Goal: Check status: Check status

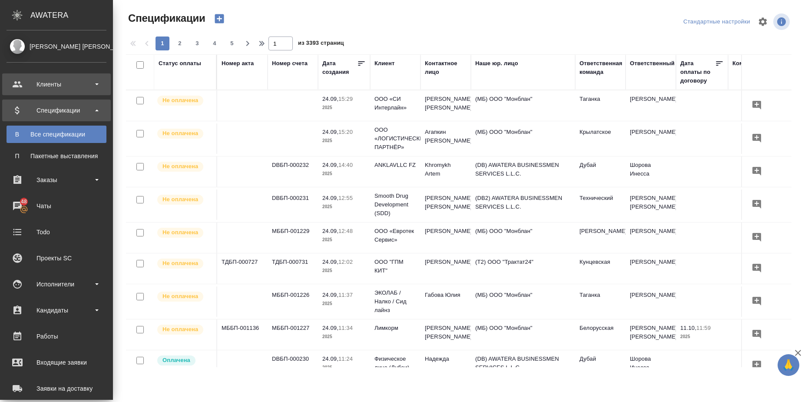
click at [79, 79] on div "Клиенты" at bounding box center [57, 84] width 100 height 13
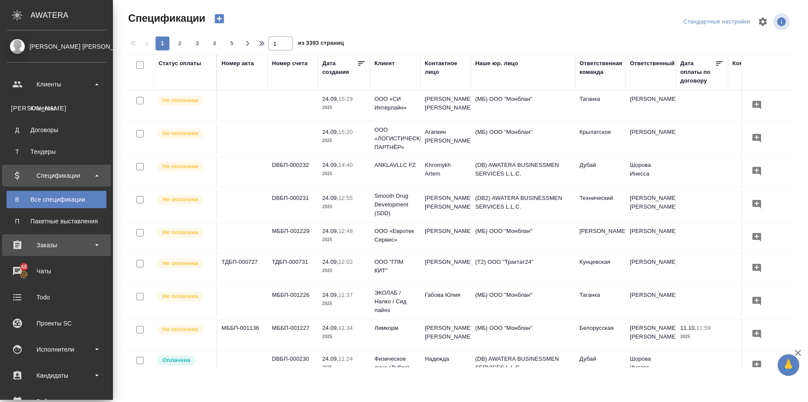
click at [93, 245] on div "Заказы" at bounding box center [57, 244] width 100 height 13
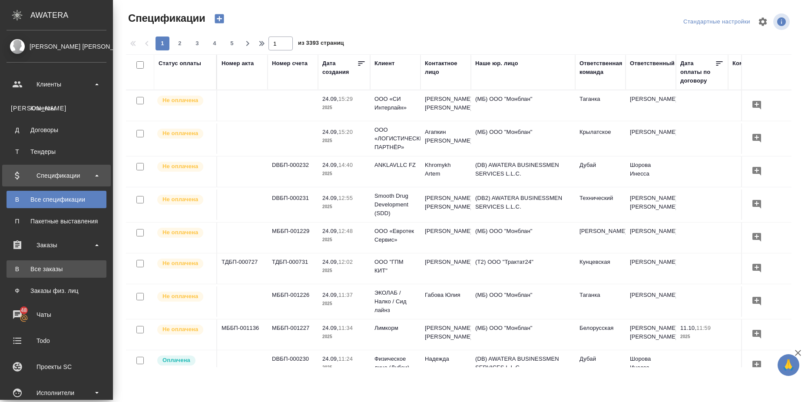
click at [78, 275] on link "В Все заказы" at bounding box center [57, 268] width 100 height 17
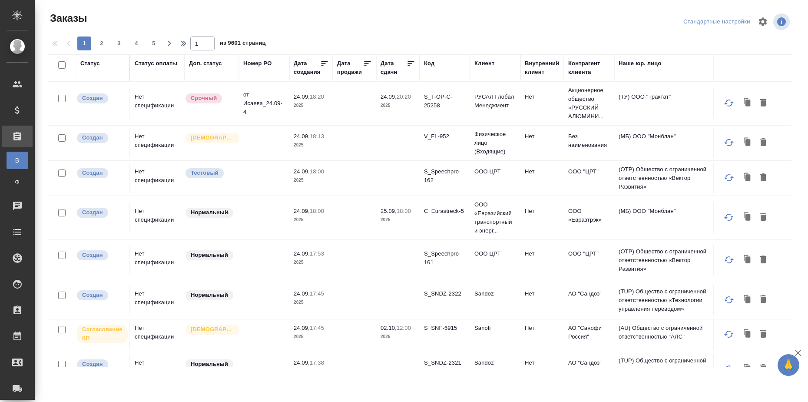
click at [95, 65] on div "Статус" at bounding box center [90, 63] width 20 height 9
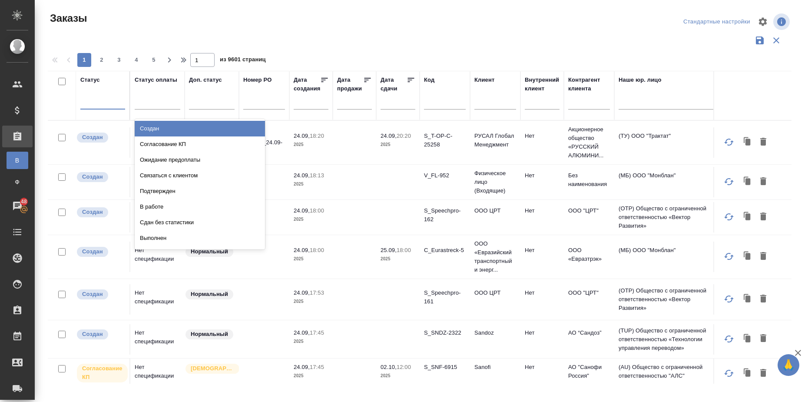
click at [100, 104] on div at bounding box center [102, 100] width 45 height 13
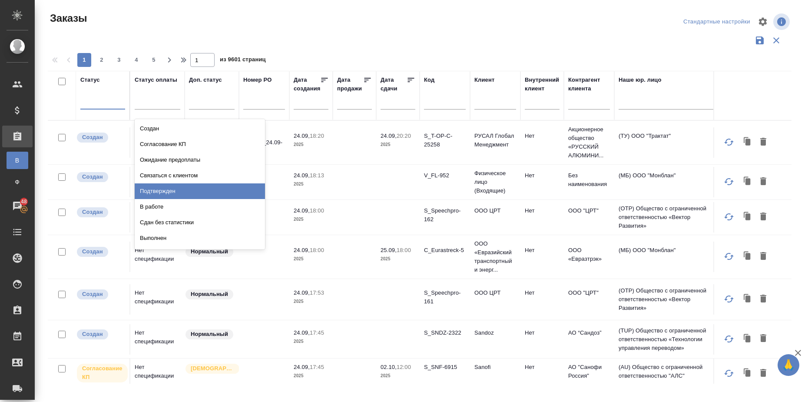
scroll to position [61, 0]
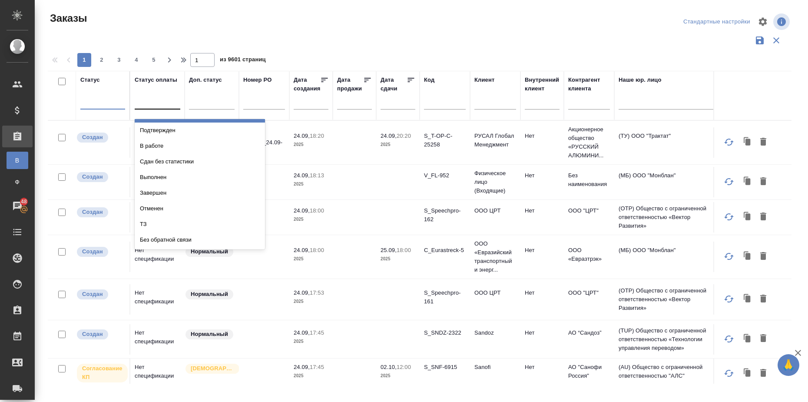
click at [166, 109] on div at bounding box center [158, 101] width 46 height 17
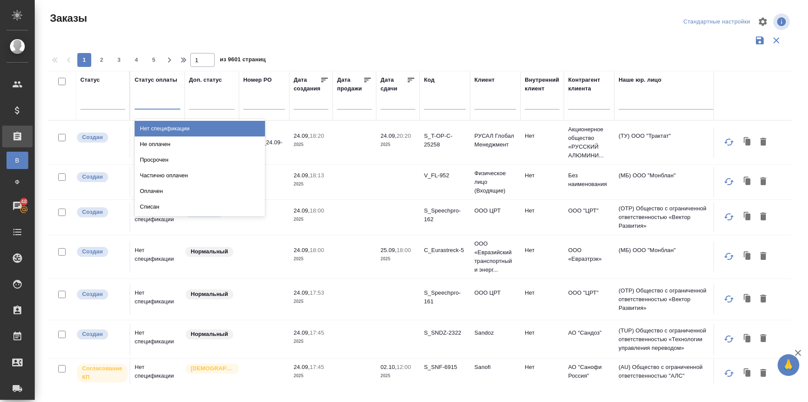
click at [164, 125] on div "Нет спецификации" at bounding box center [200, 129] width 130 height 16
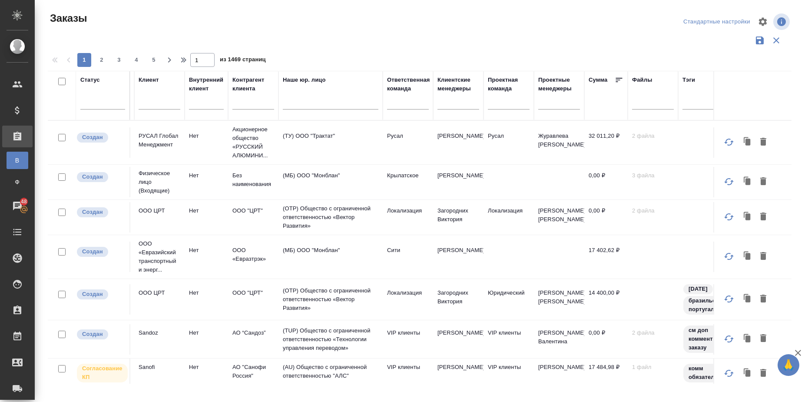
scroll to position [0, 399]
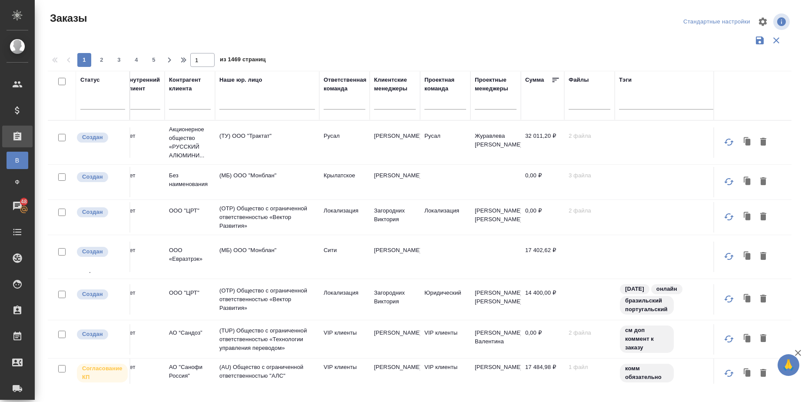
click at [555, 79] on icon at bounding box center [555, 80] width 9 height 9
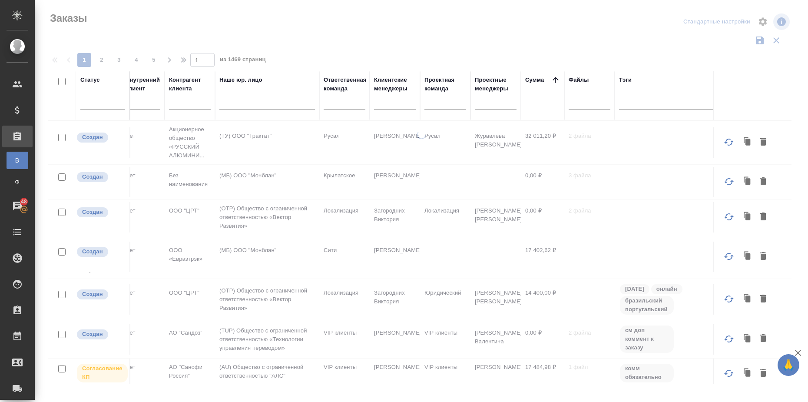
click at [555, 79] on icon at bounding box center [555, 80] width 9 height 9
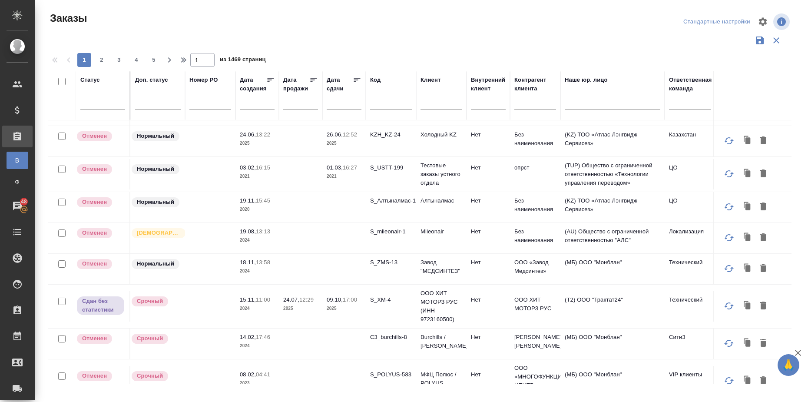
scroll to position [597, 0]
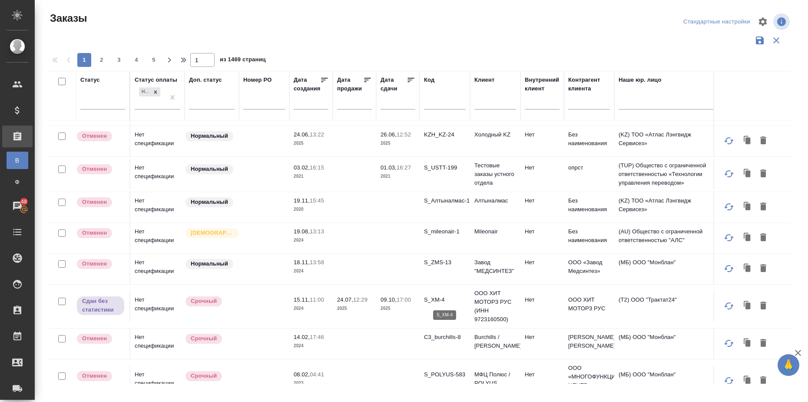
click at [437, 297] on p "S_XM-4" at bounding box center [445, 299] width 42 height 9
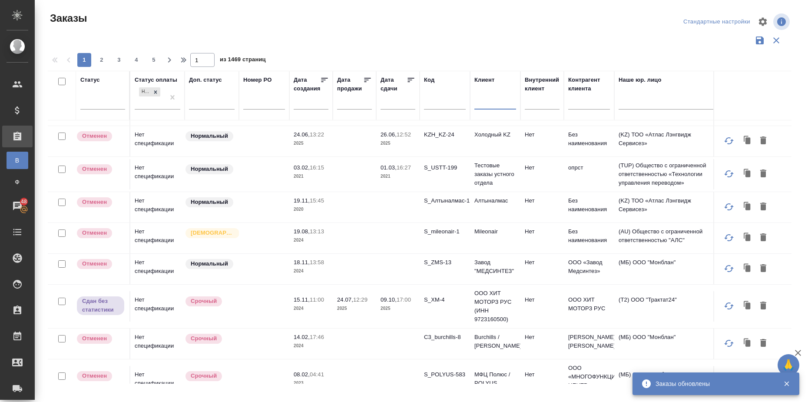
click at [493, 105] on input "text" at bounding box center [495, 104] width 42 height 11
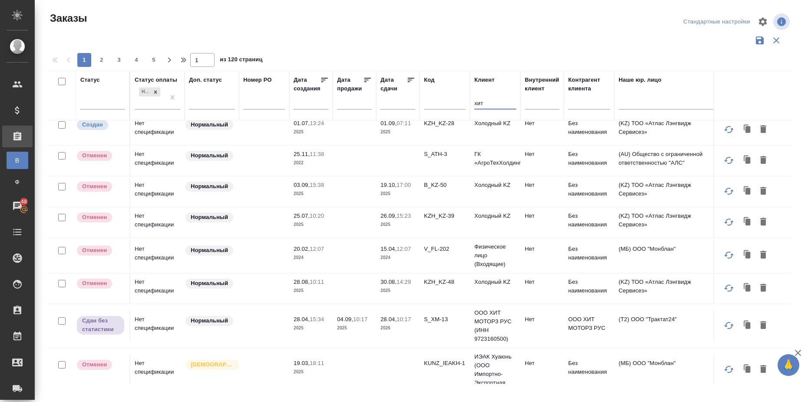
type input "хит"
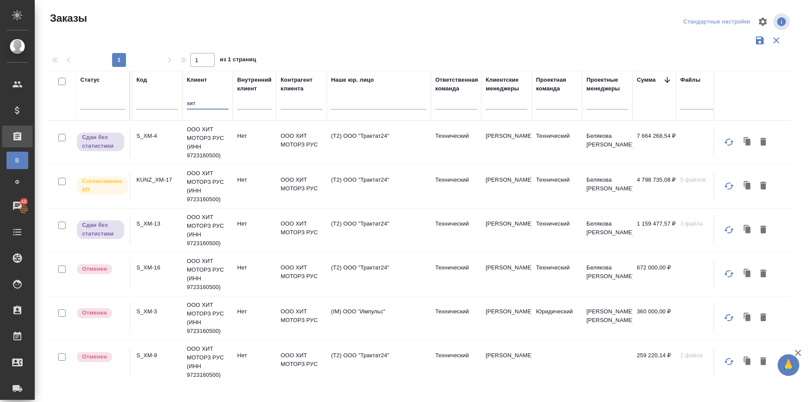
scroll to position [0, 288]
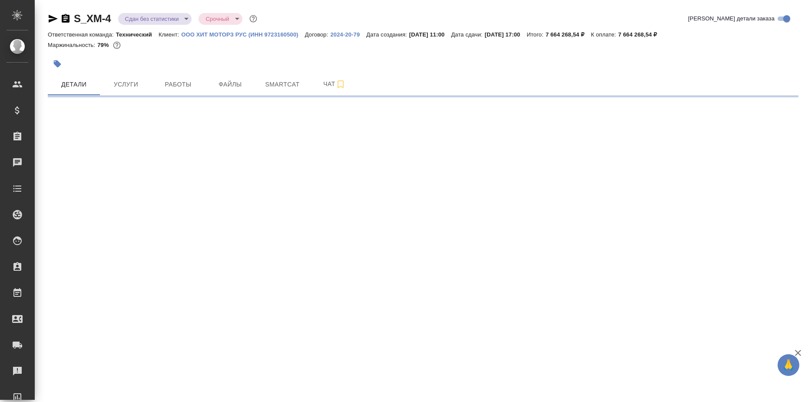
select select "RU"
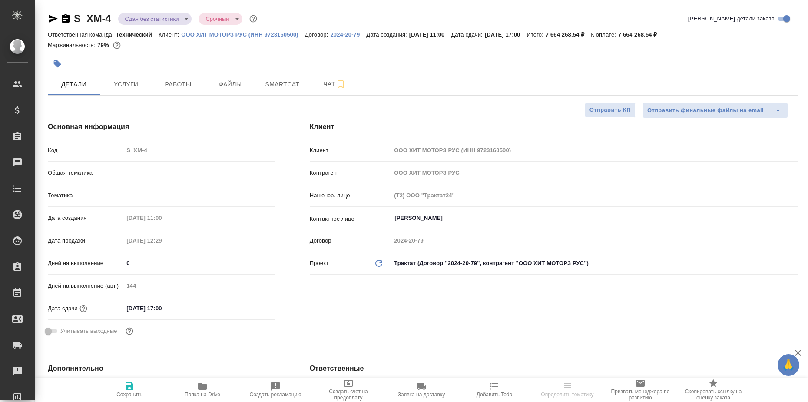
type textarea "x"
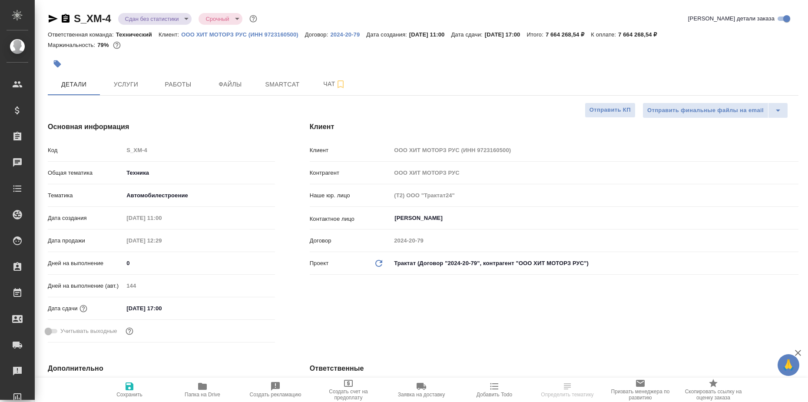
type textarea "x"
click at [127, 83] on span "Услуги" at bounding box center [126, 84] width 42 height 11
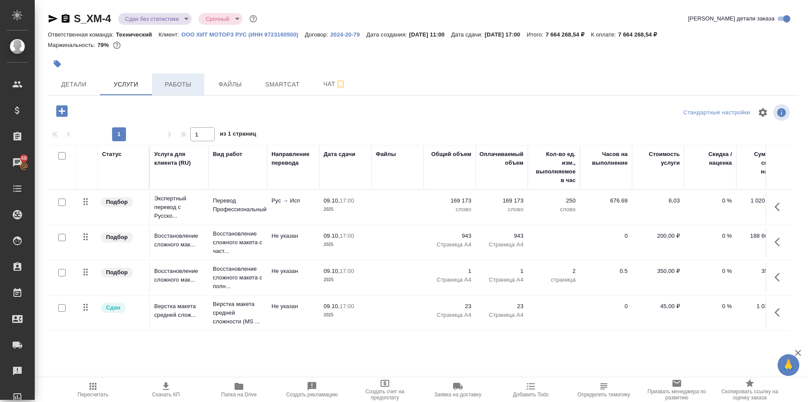
click at [175, 86] on span "Работы" at bounding box center [178, 84] width 42 height 11
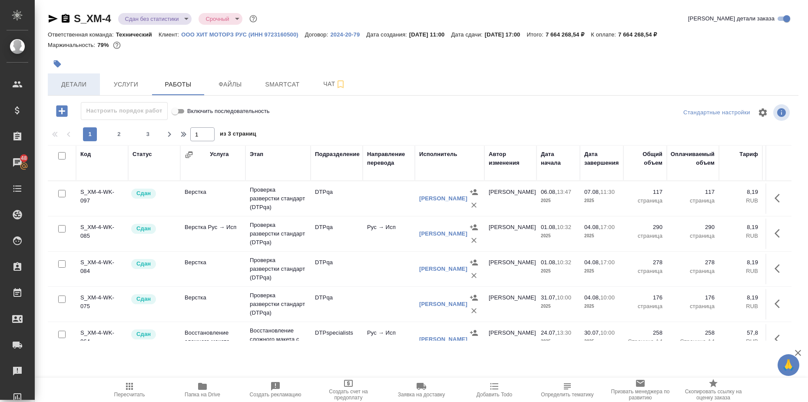
click at [81, 85] on span "Детали" at bounding box center [74, 84] width 42 height 11
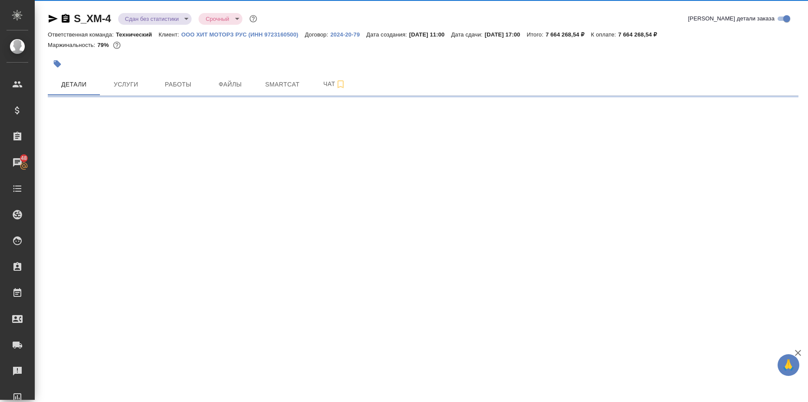
select select "RU"
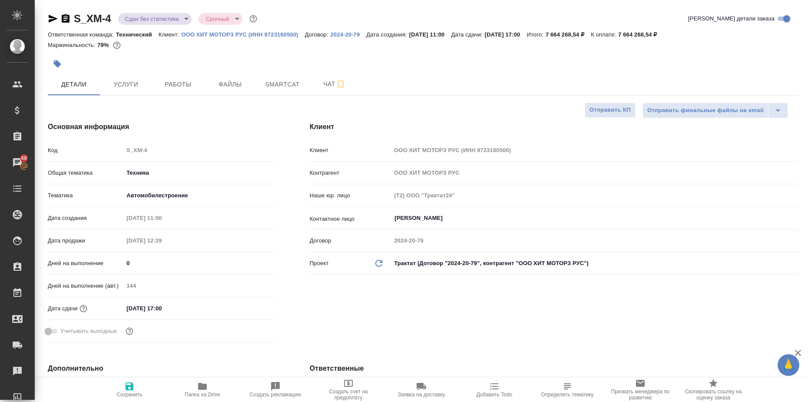
type textarea "x"
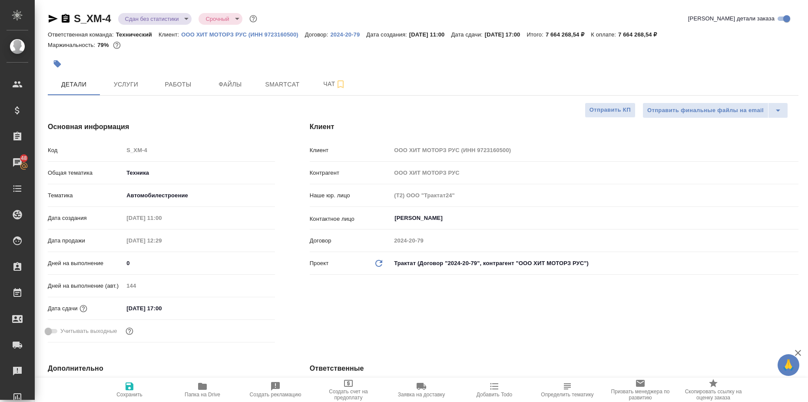
type textarea "x"
